Goal: Navigation & Orientation: Find specific page/section

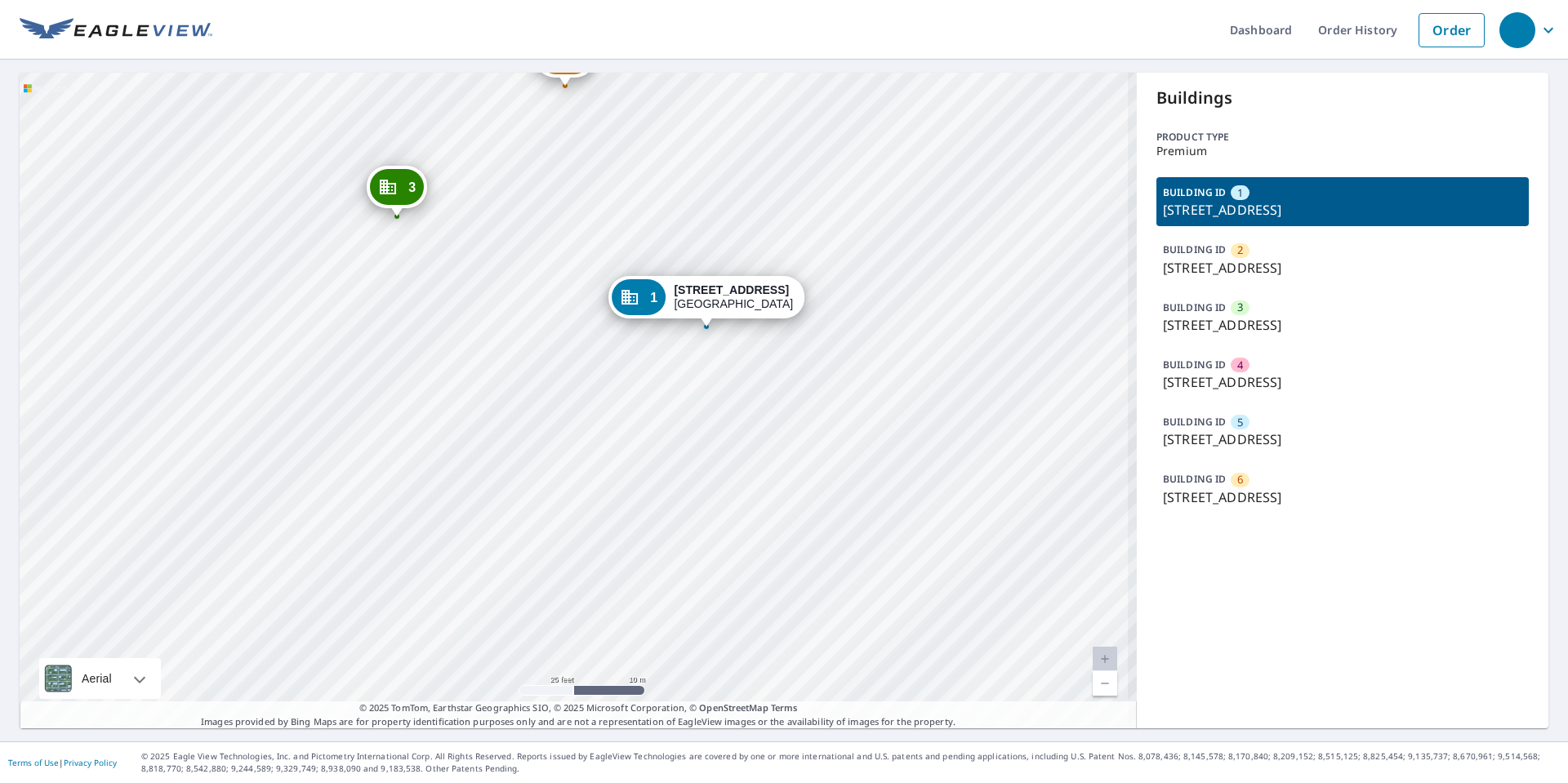
click at [509, 452] on div "2 5857 Glenway Ave Cincinnati, OH 45238 3 2832 Rosebud Dr Cincinnati, OH 45238 …" at bounding box center [578, 401] width 1117 height 656
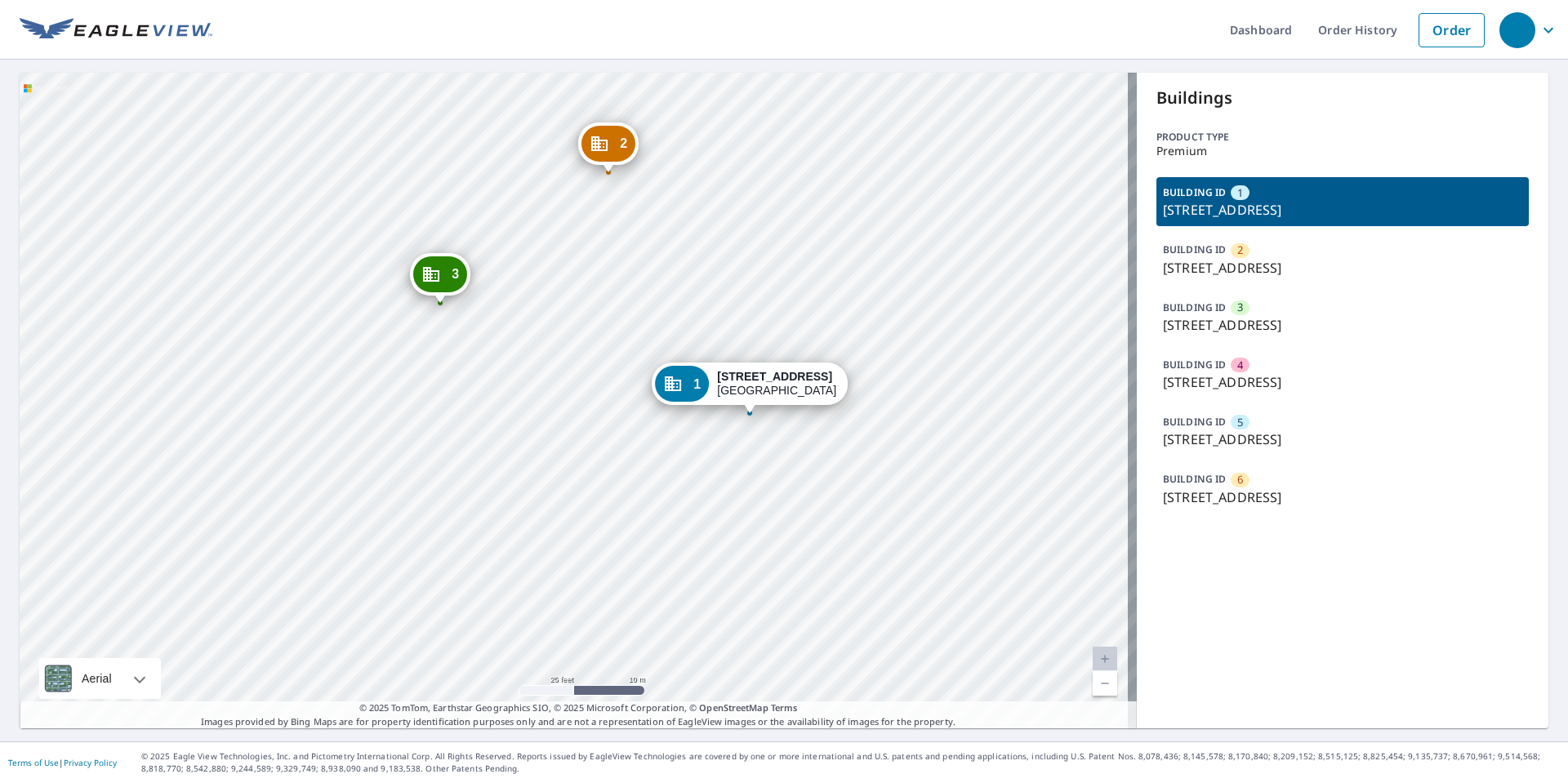
click at [159, 67] on div "Dashboard Order History Order 2 5857 Glenway Ave Cincinnati, OH 45238 3 2832 Ro…" at bounding box center [784, 391] width 1568 height 783
